Goal: Information Seeking & Learning: Learn about a topic

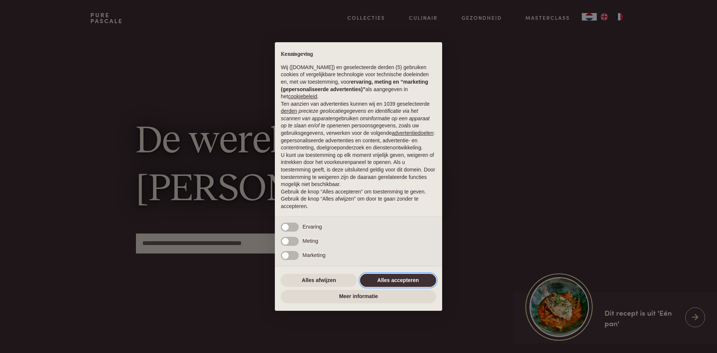
click at [383, 279] on button "Alles accepteren" at bounding box center [398, 280] width 76 height 13
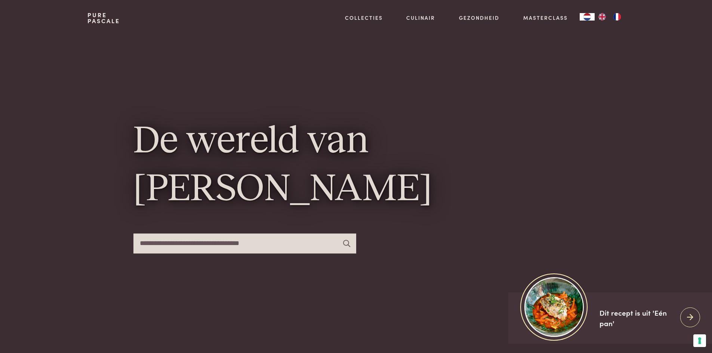
click at [319, 247] on input "text" at bounding box center [244, 244] width 223 height 20
click at [345, 241] on icon at bounding box center [346, 243] width 7 height 7
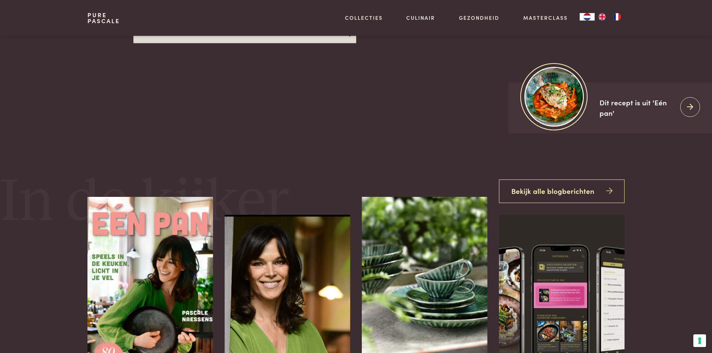
scroll to position [262, 0]
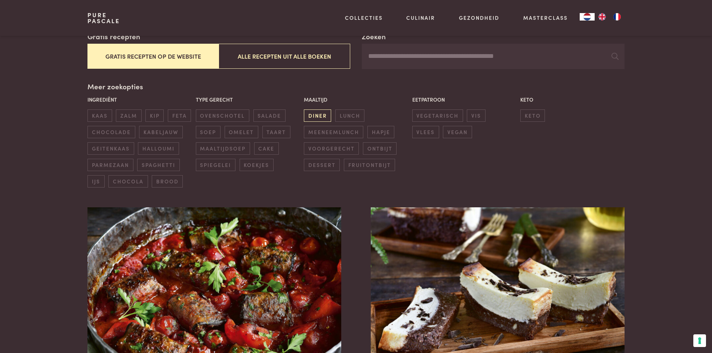
scroll to position [112, 0]
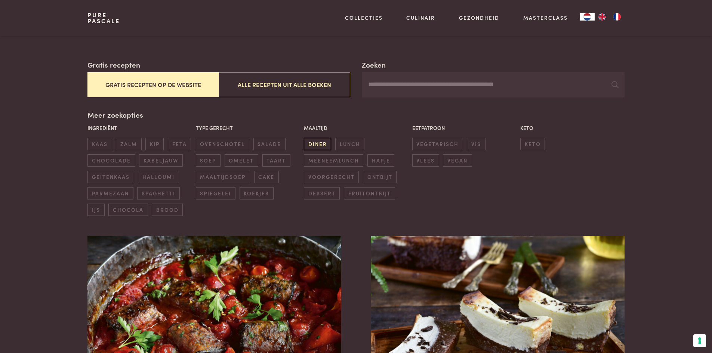
click at [322, 106] on div "Zoeken Gratis recepten Gratis recepten op de website Alle recepten uit alle boe…" at bounding box center [355, 137] width 537 height 157
click at [319, 144] on span "diner" at bounding box center [317, 144] width 27 height 12
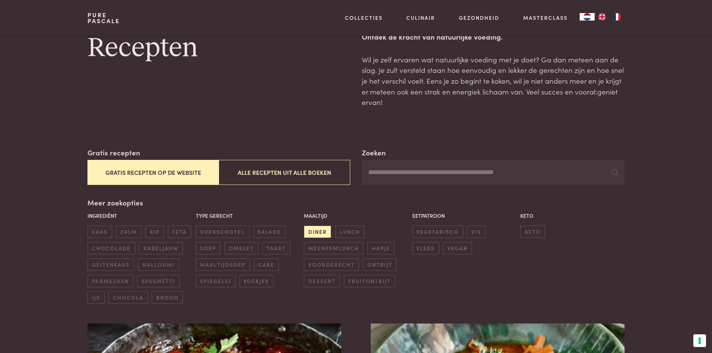
scroll to position [37, 0]
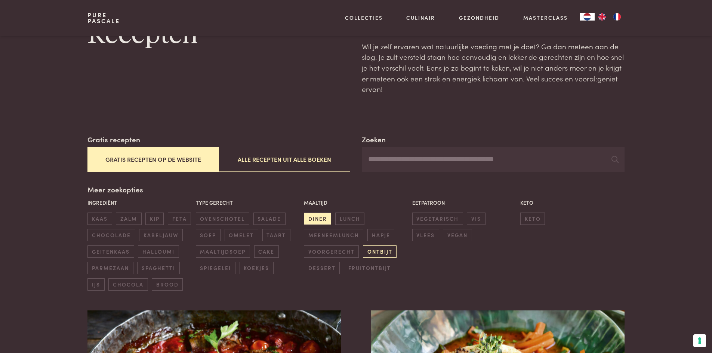
click at [379, 254] on span "ontbijt" at bounding box center [380, 252] width 34 height 12
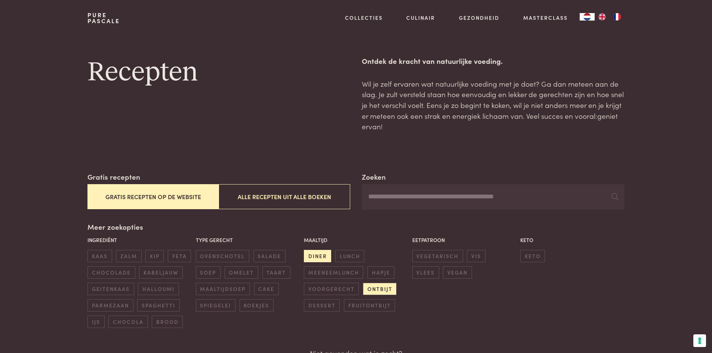
click at [322, 252] on span "diner" at bounding box center [317, 256] width 27 height 12
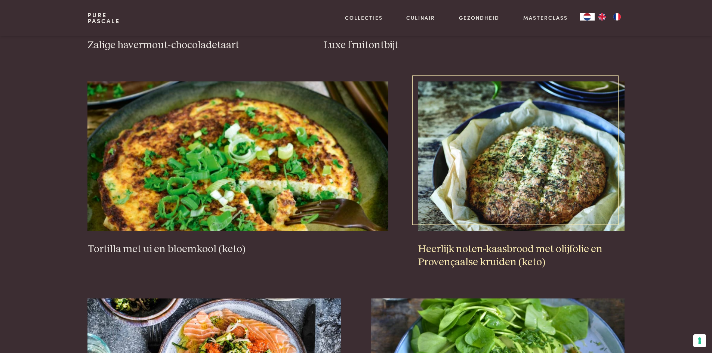
scroll to position [674, 0]
click at [546, 146] on img at bounding box center [521, 156] width 206 height 149
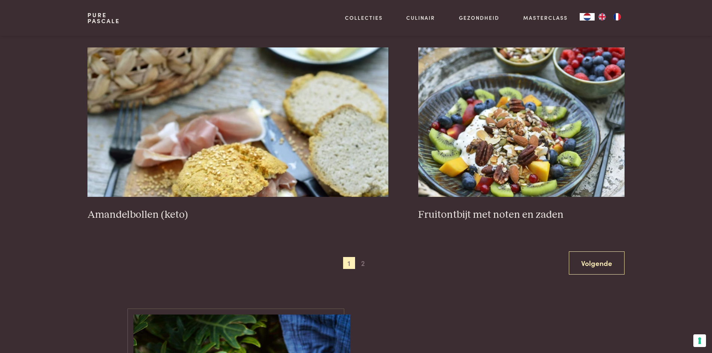
scroll to position [1309, 0]
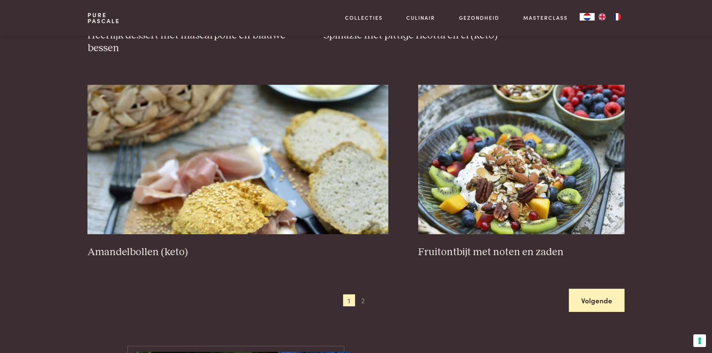
click at [593, 298] on link "Volgende" at bounding box center [597, 301] width 56 height 24
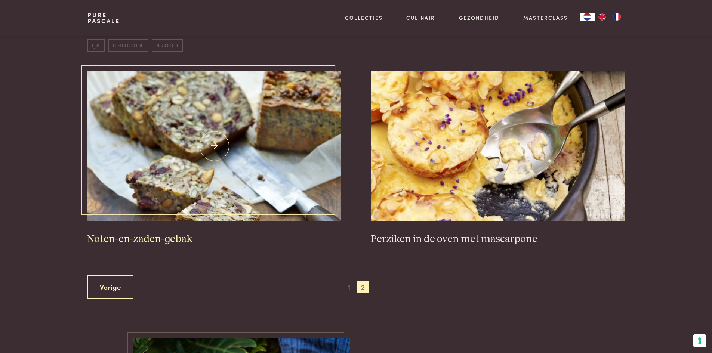
scroll to position [284, 0]
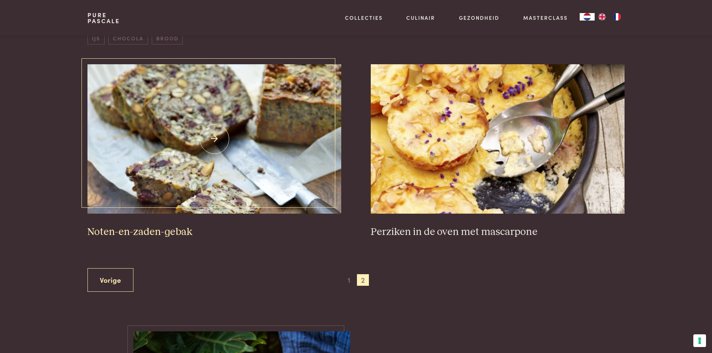
click at [226, 154] on img at bounding box center [213, 138] width 253 height 149
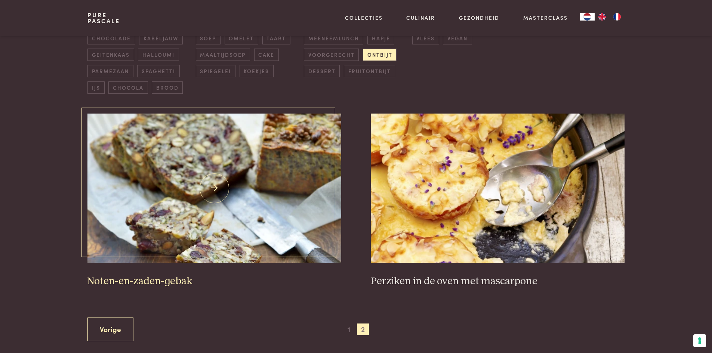
scroll to position [39, 0]
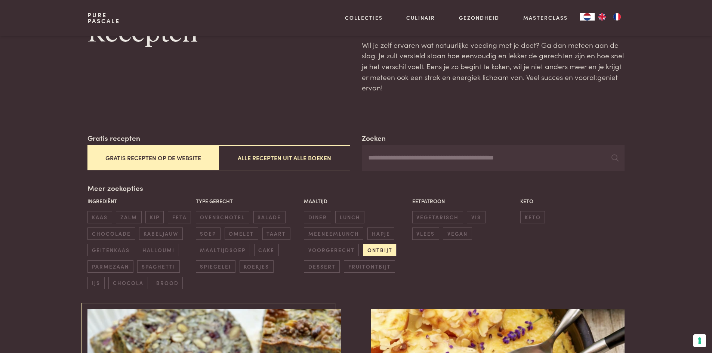
scroll to position [59, 0]
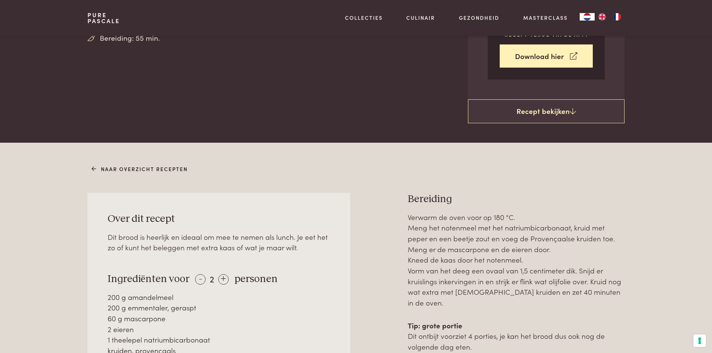
scroll to position [262, 0]
